Goal: Check status: Check status

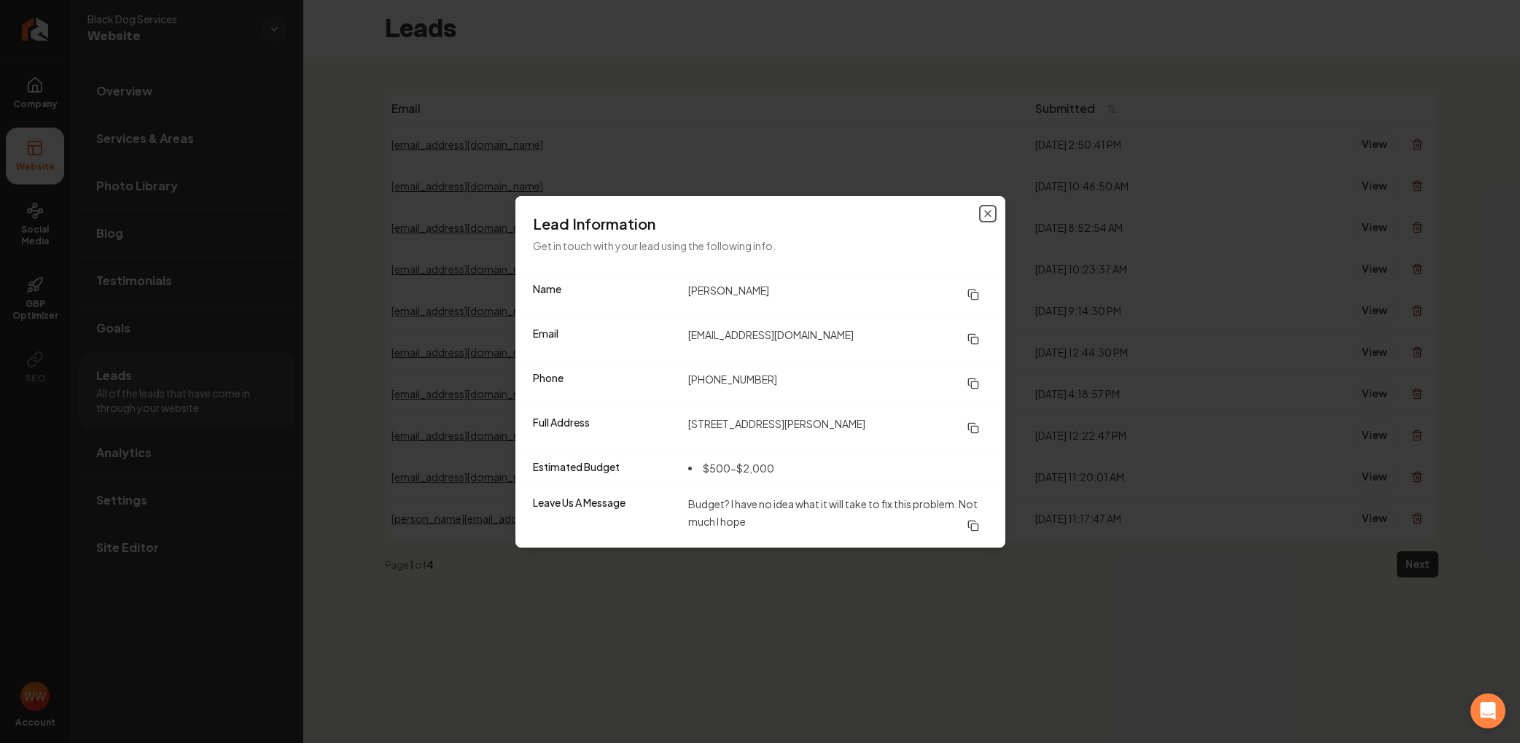
click at [990, 212] on icon "button" at bounding box center [988, 214] width 12 height 12
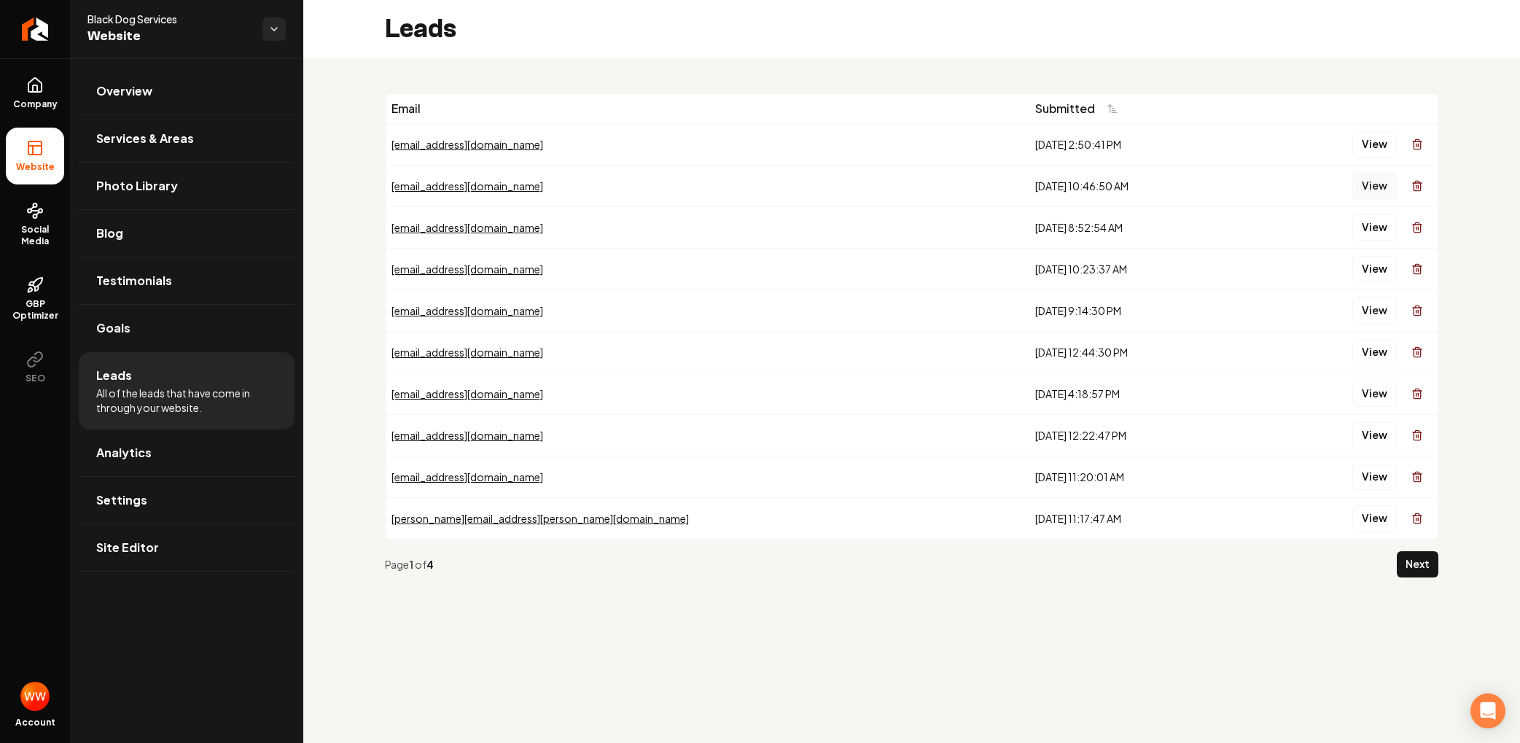
click at [1389, 179] on button "View" at bounding box center [1374, 186] width 44 height 26
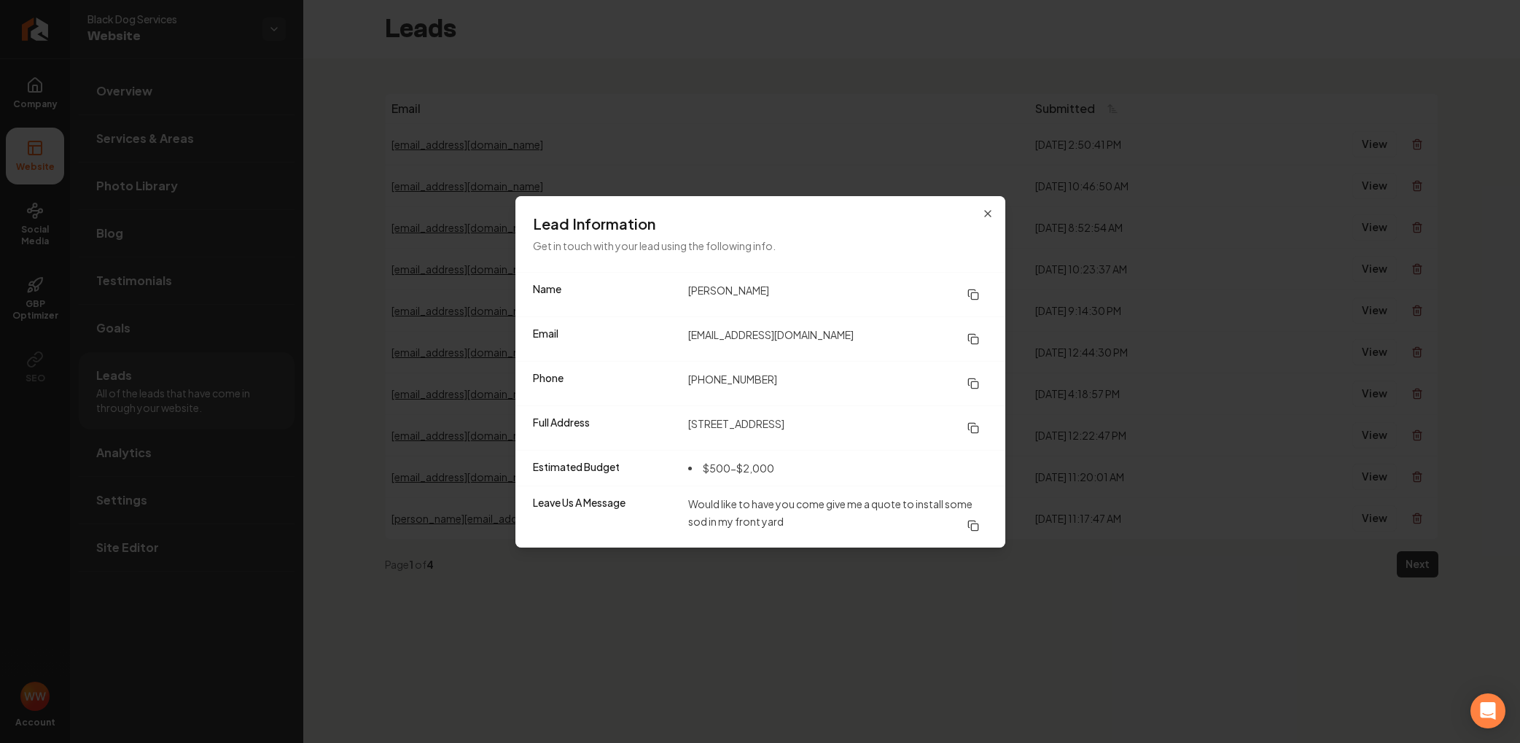
click at [978, 293] on rect at bounding box center [974, 295] width 7 height 7
drag, startPoint x: 970, startPoint y: 378, endPoint x: 787, endPoint y: 124, distance: 313.8
click at [970, 378] on icon at bounding box center [973, 384] width 12 height 12
click at [972, 424] on icon at bounding box center [973, 428] width 12 height 12
click at [974, 378] on icon at bounding box center [971, 381] width 7 height 7
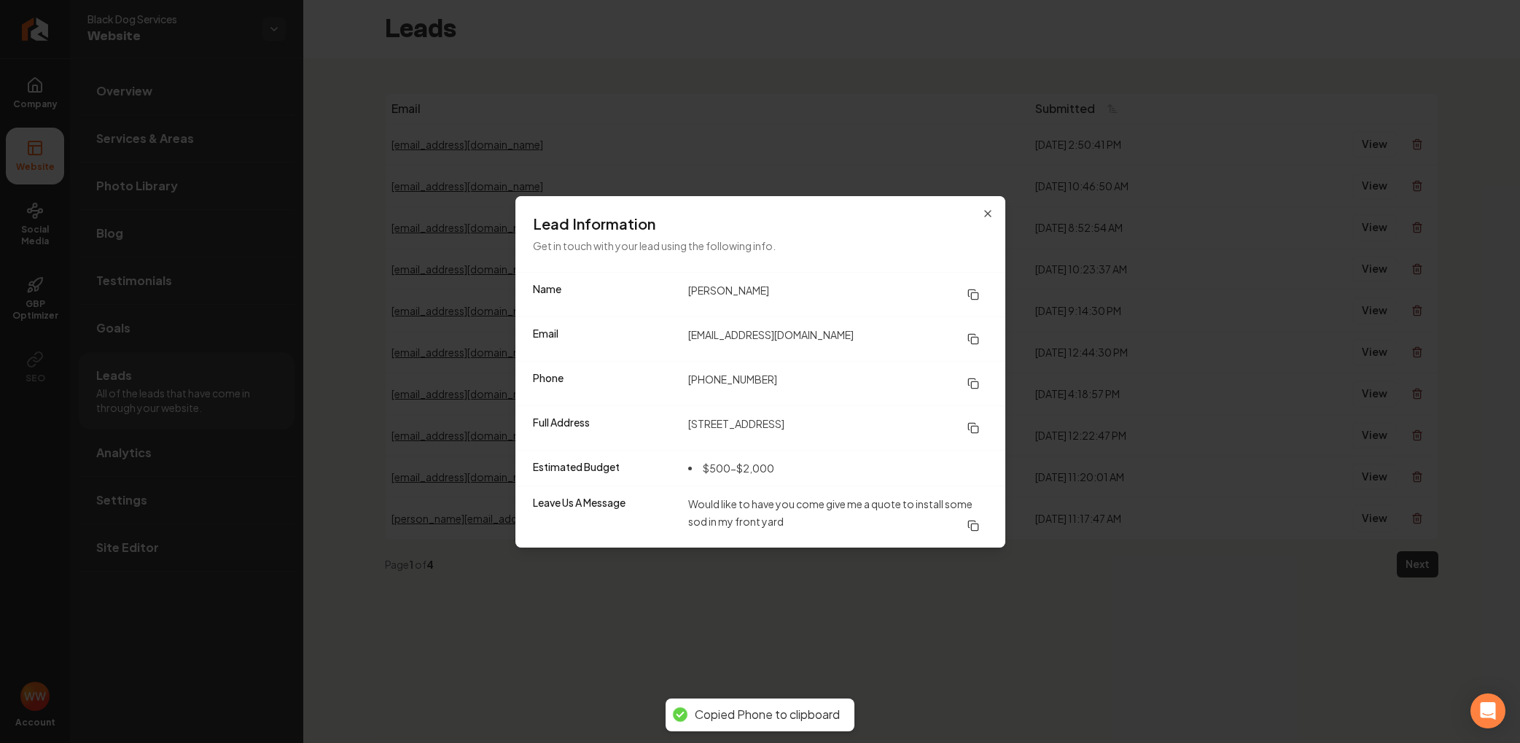
click at [971, 335] on icon at bounding box center [973, 339] width 12 height 12
click at [986, 217] on icon "button" at bounding box center [988, 214] width 12 height 12
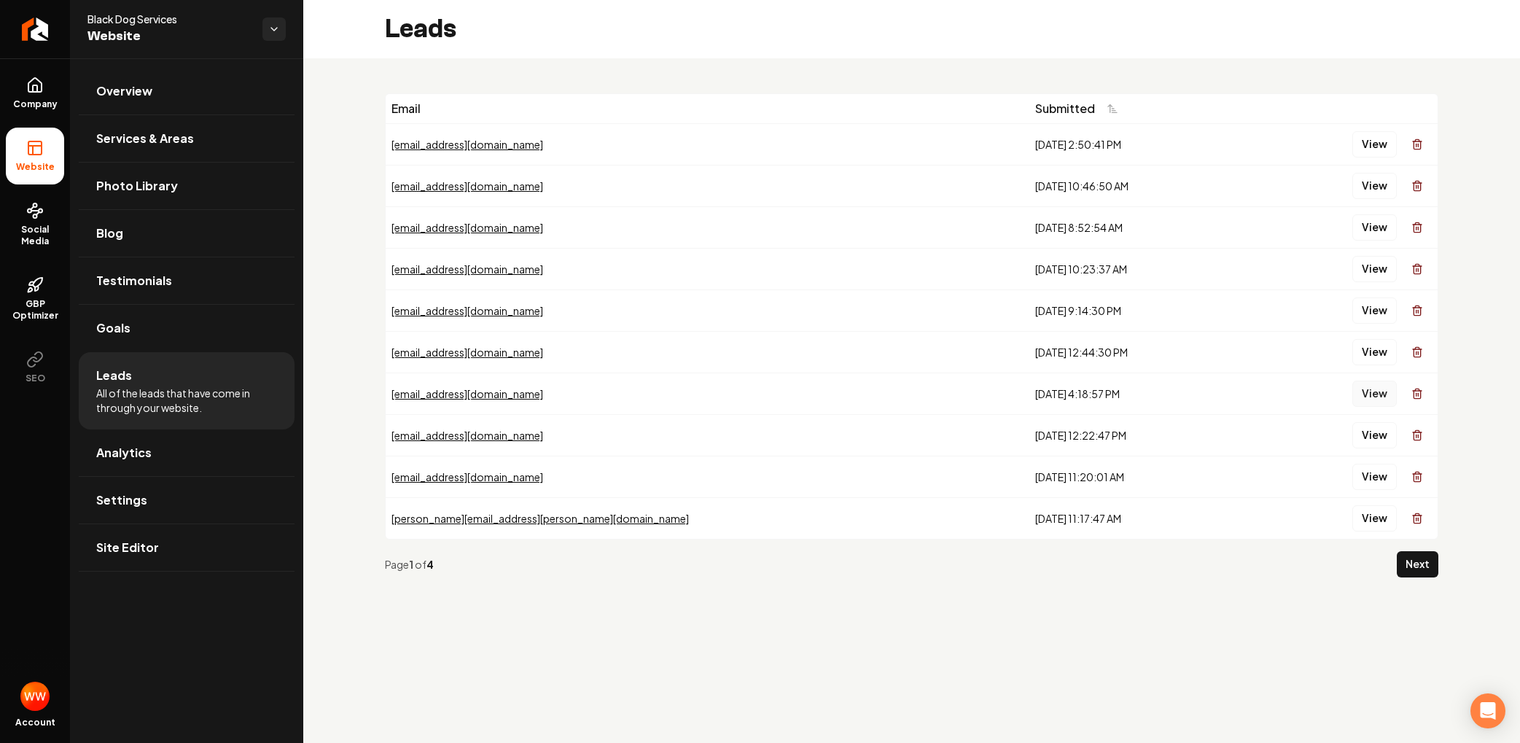
click at [1382, 393] on button "View" at bounding box center [1374, 394] width 44 height 26
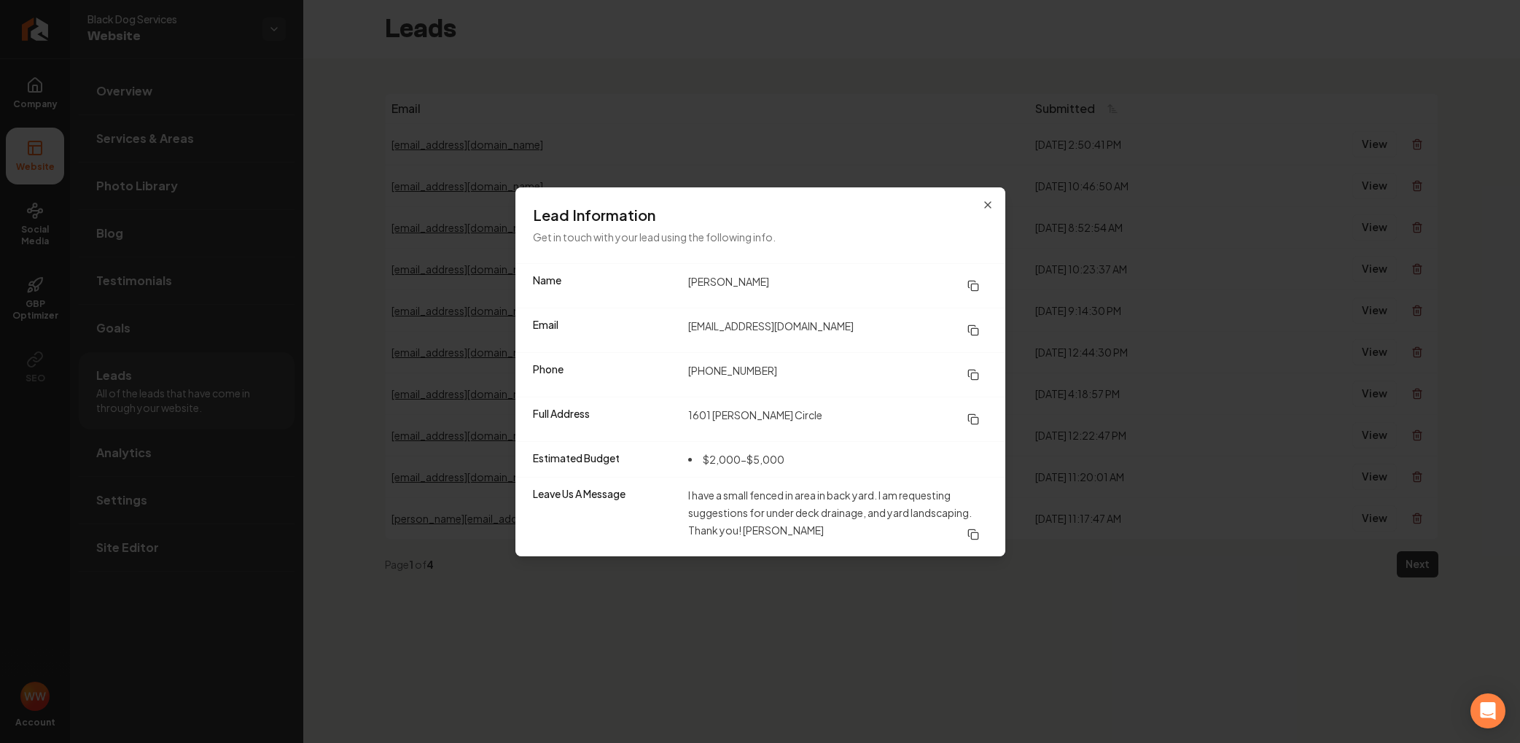
click at [974, 281] on icon at bounding box center [973, 286] width 12 height 12
drag, startPoint x: 972, startPoint y: 371, endPoint x: 948, endPoint y: 349, distance: 32.0
click at [972, 371] on icon at bounding box center [973, 375] width 12 height 12
drag, startPoint x: 975, startPoint y: 331, endPoint x: 892, endPoint y: 255, distance: 112.5
click at [973, 327] on icon at bounding box center [973, 330] width 12 height 12
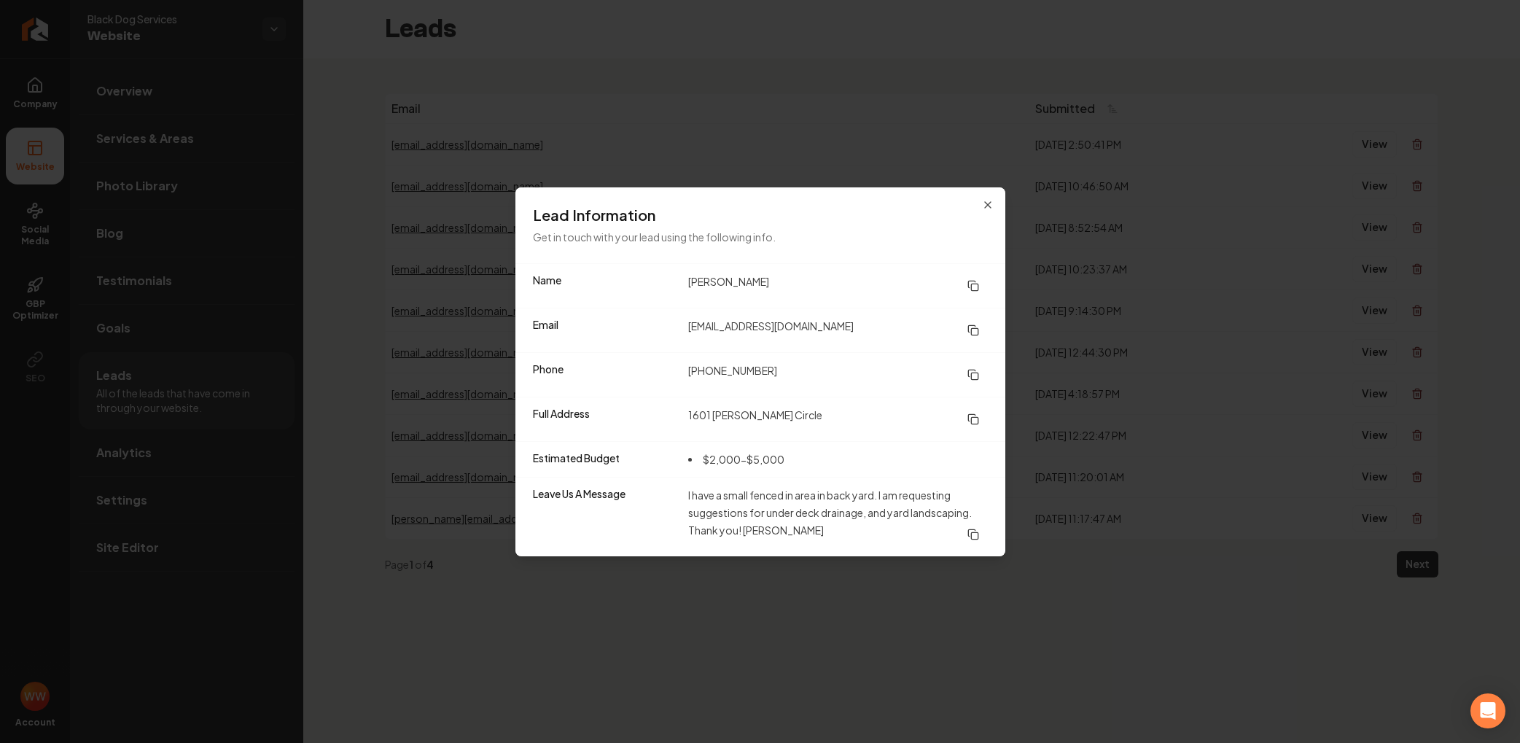
drag, startPoint x: 973, startPoint y: 416, endPoint x: 953, endPoint y: 394, distance: 29.9
click at [972, 416] on icon at bounding box center [973, 419] width 12 height 12
